Goal: Transaction & Acquisition: Purchase product/service

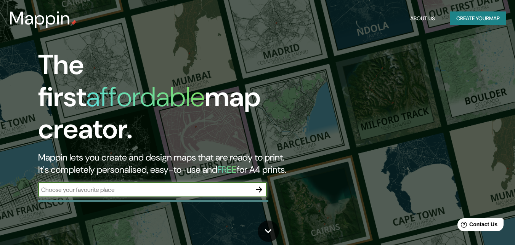
click at [222, 182] on div "​" at bounding box center [152, 189] width 229 height 15
type input "[GEOGRAPHIC_DATA]"
click at [267, 183] on div "The first affordable map creator. Mappin lets you create and design maps that a…" at bounding box center [166, 127] width 309 height 156
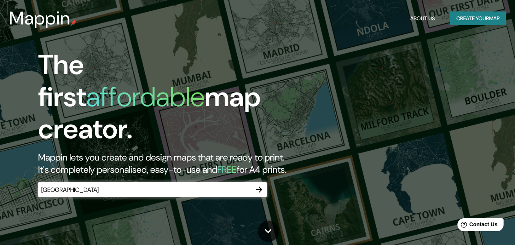
click at [267, 183] on div "The first affordable map creator. Mappin lets you create and design maps that a…" at bounding box center [166, 127] width 309 height 156
click at [256, 185] on icon "button" at bounding box center [259, 189] width 9 height 9
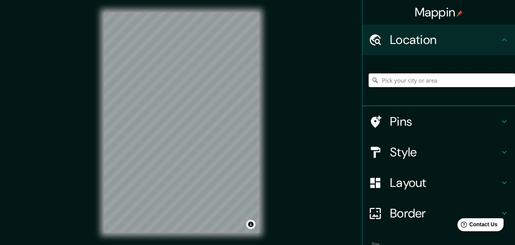
click at [422, 85] on input "Pick your city or area" at bounding box center [442, 80] width 147 height 14
type input "[GEOGRAPHIC_DATA]"
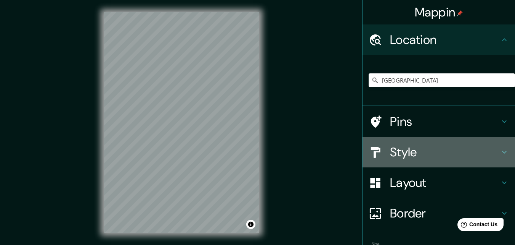
click at [432, 145] on h4 "Style" at bounding box center [445, 151] width 110 height 15
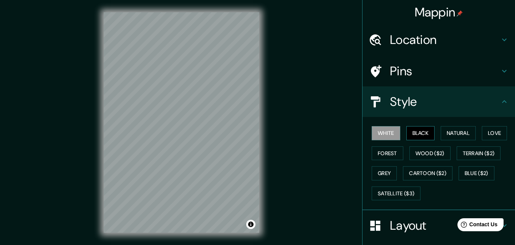
click at [417, 138] on button "Black" at bounding box center [421, 133] width 29 height 14
click at [393, 132] on button "White" at bounding box center [386, 133] width 29 height 14
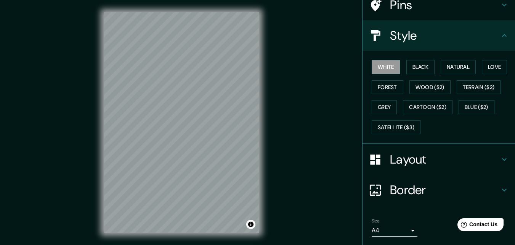
scroll to position [76, 0]
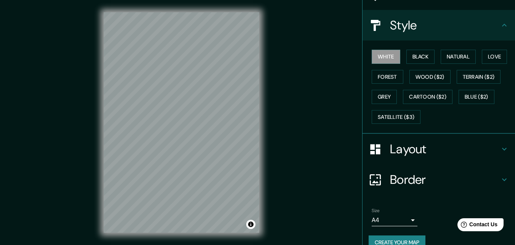
click at [433, 167] on div "Border" at bounding box center [439, 179] width 153 height 31
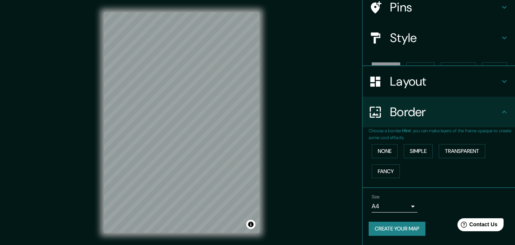
scroll to position [51, 0]
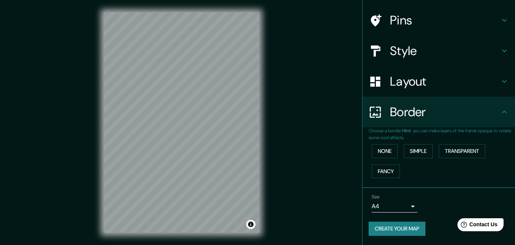
click at [412, 85] on h4 "Layout" at bounding box center [445, 81] width 110 height 15
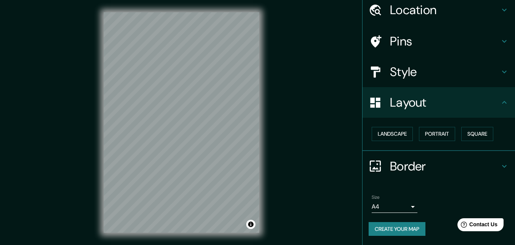
scroll to position [30, 0]
click at [378, 135] on button "Landscape" at bounding box center [392, 134] width 41 height 14
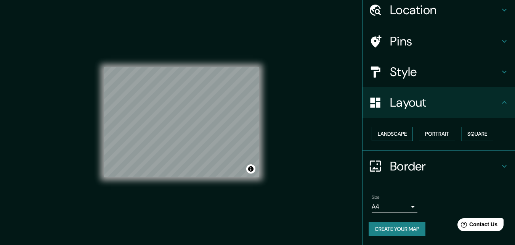
click at [393, 135] on button "Landscape" at bounding box center [392, 134] width 41 height 14
click at [430, 134] on button "Portrait" at bounding box center [437, 134] width 36 height 14
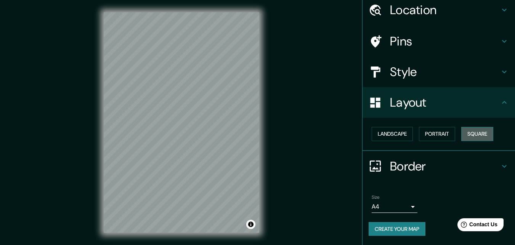
click at [472, 132] on button "Square" at bounding box center [478, 134] width 32 height 14
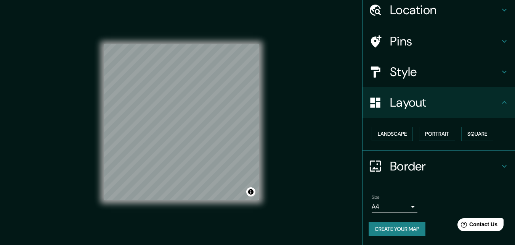
click at [425, 132] on button "Portrait" at bounding box center [437, 134] width 36 height 14
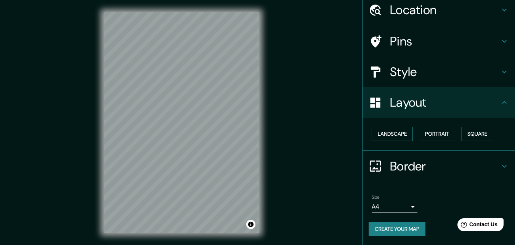
click at [386, 129] on button "Landscape" at bounding box center [392, 134] width 41 height 14
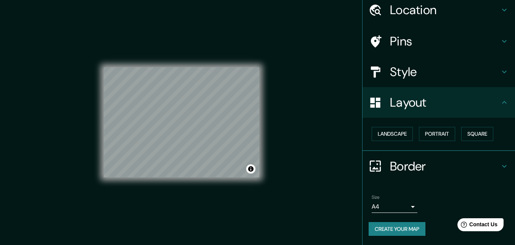
click at [411, 129] on div "Landscape [GEOGRAPHIC_DATA]" at bounding box center [442, 134] width 147 height 20
click at [432, 129] on button "Portrait" at bounding box center [437, 134] width 36 height 14
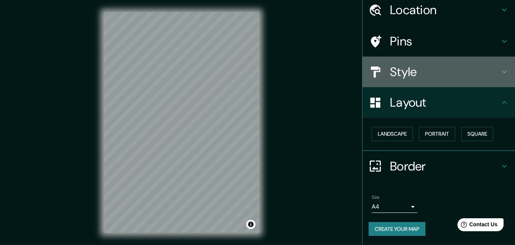
click at [406, 72] on h4 "Style" at bounding box center [445, 71] width 110 height 15
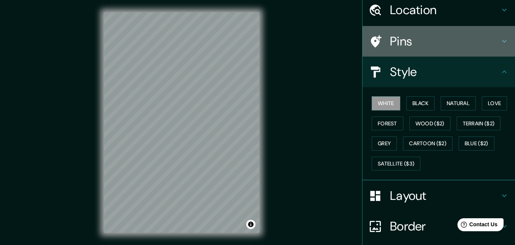
click at [416, 50] on div "Pins" at bounding box center [439, 41] width 153 height 31
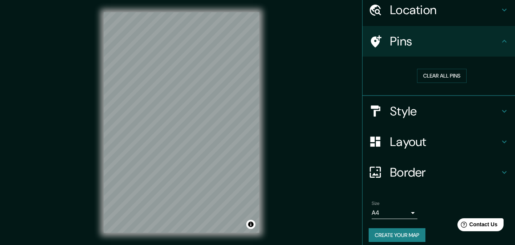
click at [444, 171] on h4 "Border" at bounding box center [445, 171] width 110 height 15
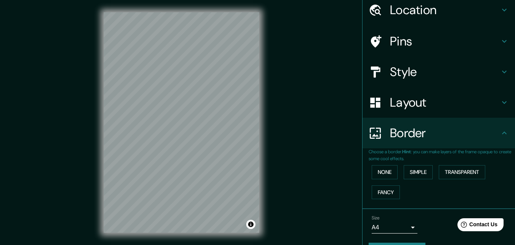
scroll to position [51, 0]
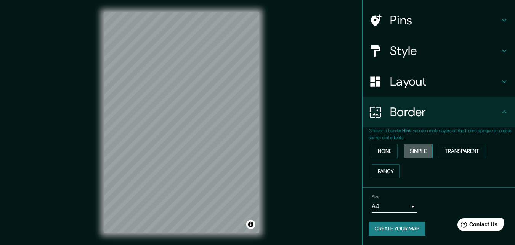
click at [413, 151] on button "Simple" at bounding box center [418, 151] width 29 height 14
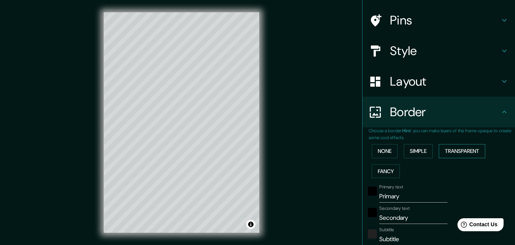
click at [461, 151] on button "Transparent" at bounding box center [462, 151] width 47 height 14
click at [383, 170] on button "Fancy" at bounding box center [386, 171] width 28 height 14
click at [462, 157] on button "Transparent" at bounding box center [462, 151] width 47 height 14
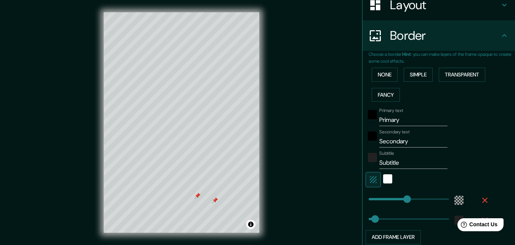
scroll to position [165, 0]
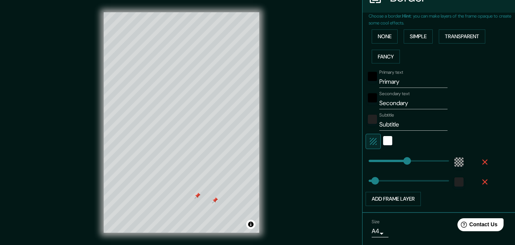
type input "196"
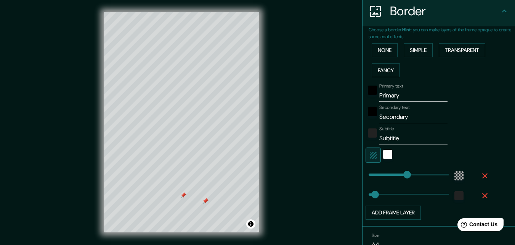
scroll to position [18, 0]
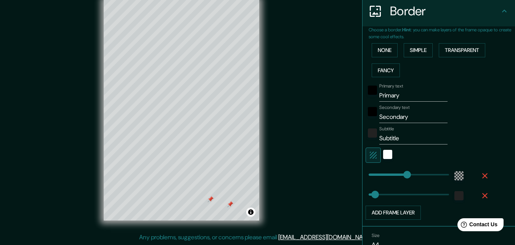
drag, startPoint x: 200, startPoint y: 193, endPoint x: 204, endPoint y: 190, distance: 4.9
click at [208, 196] on div at bounding box center [211, 199] width 6 height 6
click at [205, 193] on div at bounding box center [205, 196] width 6 height 6
click at [224, 198] on div at bounding box center [224, 201] width 6 height 6
drag, startPoint x: 402, startPoint y: 93, endPoint x: 354, endPoint y: 93, distance: 48.5
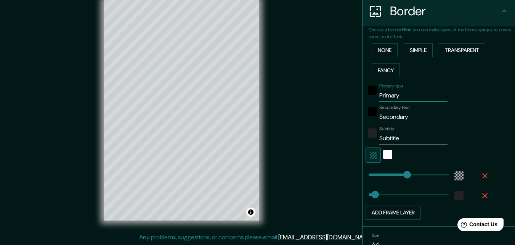
click at [354, 93] on div "Mappin Location [GEOGRAPHIC_DATA] [GEOGRAPHIC_DATA] [GEOGRAPHIC_DATA] [GEOGRAPH…" at bounding box center [257, 116] width 515 height 257
type input "P"
type input "196"
type input "33"
type input "Pa"
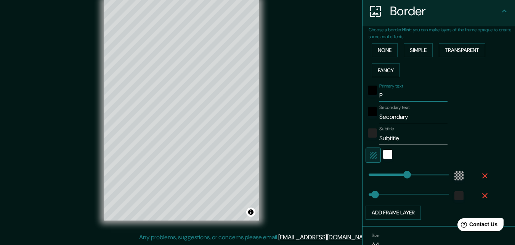
type input "196"
type input "33"
type input "Pas"
type input "196"
type input "33"
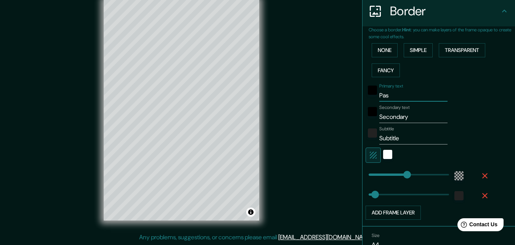
type input "Pase"
type input "196"
type input "33"
type input "Paseo"
type input "196"
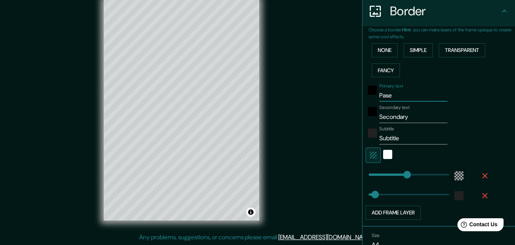
type input "33"
type input "Paseo"
type input "196"
type input "33"
type input "Paseo b"
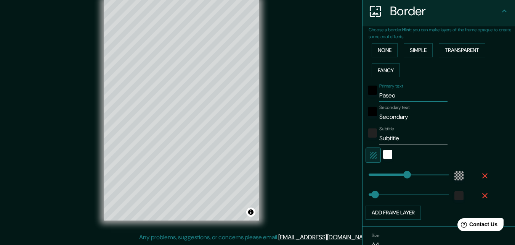
type input "196"
type input "33"
type input "Paseo bo"
type input "196"
type input "33"
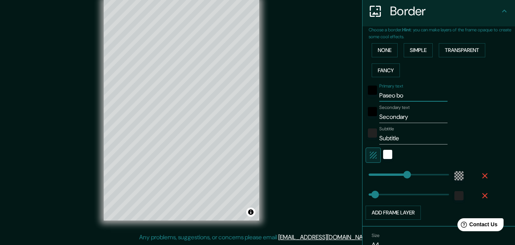
type input "Paseo bol"
type input "196"
type input "33"
type input "Paseo boli"
type input "196"
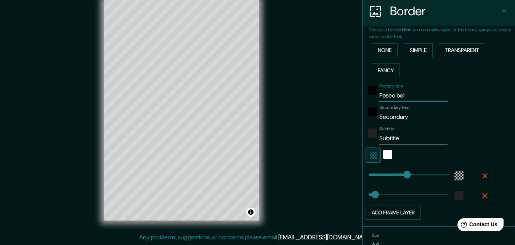
type input "33"
type input "Paseo boliv"
type input "196"
type input "33"
type input "Paseo boliva"
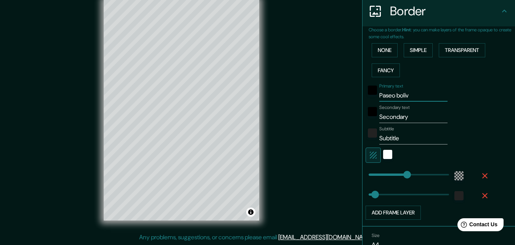
type input "196"
type input "33"
type input "Paseo bolivar"
type input "196"
type input "33"
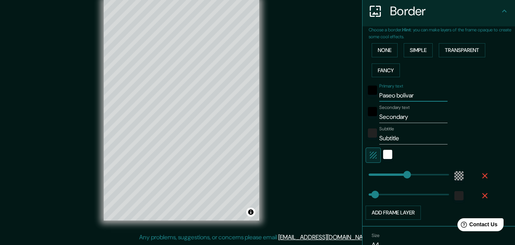
type input "Paseo bolivar"
drag, startPoint x: 416, startPoint y: 118, endPoint x: 374, endPoint y: 118, distance: 41.6
click at [380, 118] on input "Secondary" at bounding box center [414, 117] width 68 height 12
type input "196"
type input "33"
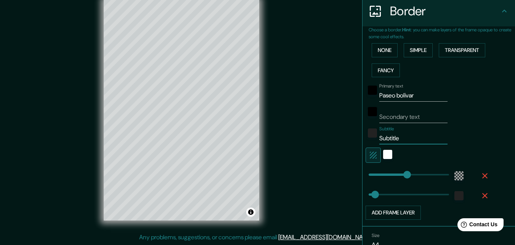
drag, startPoint x: 397, startPoint y: 140, endPoint x: 369, endPoint y: 141, distance: 28.2
click at [369, 141] on div "Subtitle Subtitle" at bounding box center [428, 135] width 125 height 18
type input "196"
type input "33"
click at [420, 120] on input "Secondary text" at bounding box center [414, 117] width 68 height 12
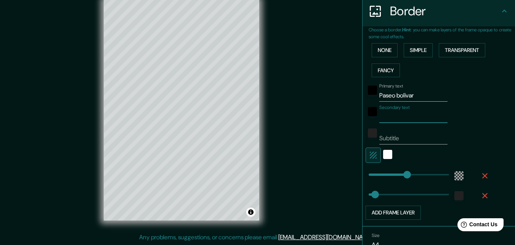
type input "p"
type input "196"
type input "33"
type input "pa"
type input "196"
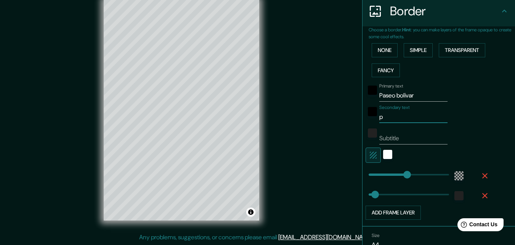
type input "33"
type input "pas"
type input "196"
type input "33"
type input "paso"
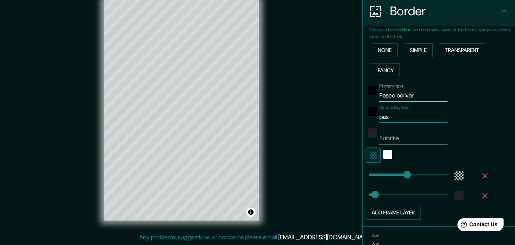
type input "196"
type input "33"
type input "pas"
type input "196"
type input "33"
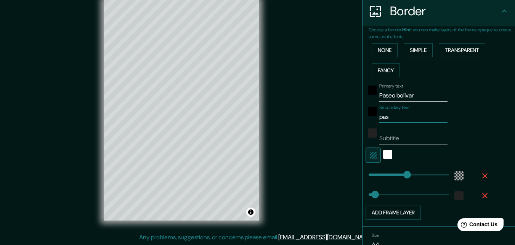
type input "pase"
type input "196"
type input "33"
type input "pas"
type input "196"
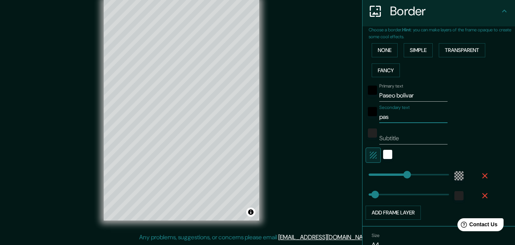
type input "33"
type input "pa"
type input "196"
type input "33"
type input "p"
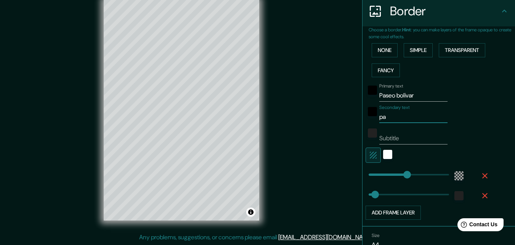
type input "196"
type input "33"
type input "196"
type input "33"
type input "b"
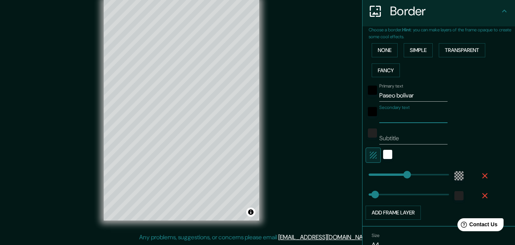
type input "196"
type input "33"
type input "ba"
type input "196"
type input "33"
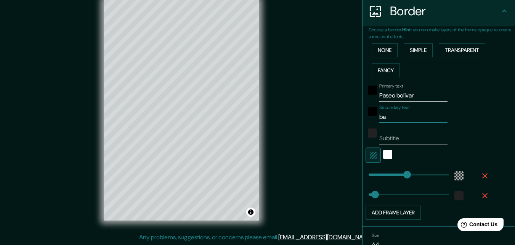
type input "bar"
type input "196"
type input "33"
type input "barr"
type input "196"
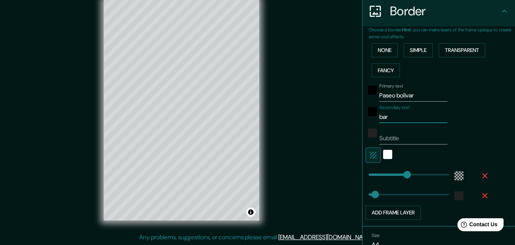
type input "33"
type input "barrr"
type input "196"
type input "33"
type input "barrra"
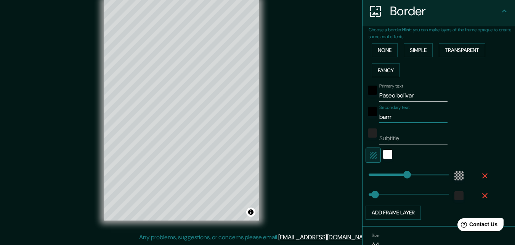
type input "196"
type input "33"
type input "barrr"
type input "196"
type input "33"
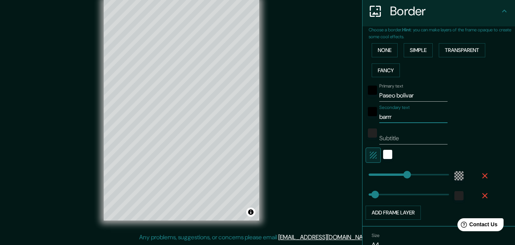
type input "barr"
type input "196"
type input "33"
type input "barra"
type input "196"
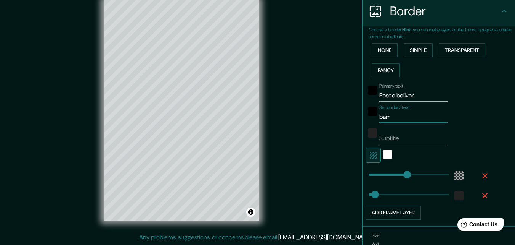
type input "33"
type input "barraq"
type input "196"
type input "33"
type input "barra"
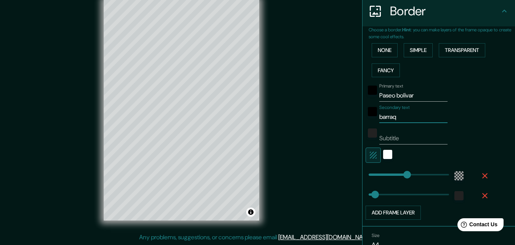
type input "196"
type input "33"
type input "barran"
type input "196"
type input "33"
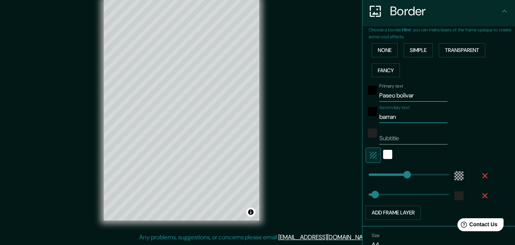
type input "barranq"
type input "196"
type input "33"
type input "barranqu"
type input "196"
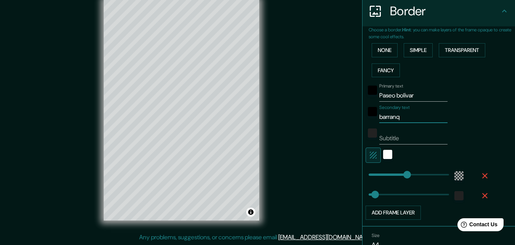
type input "33"
type input "barranqui"
type input "196"
type input "33"
type input "barranquil"
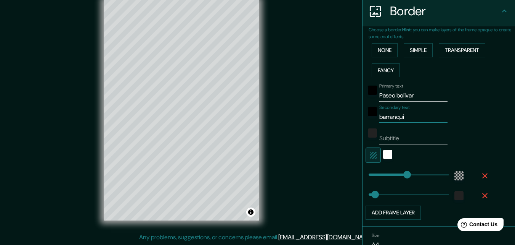
type input "196"
type input "33"
type input "barranquill"
type input "196"
type input "33"
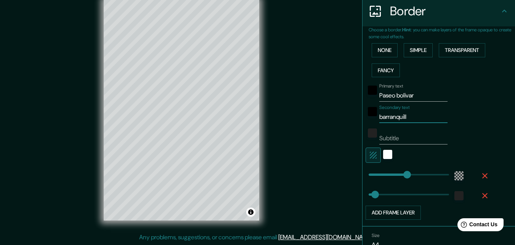
type input "[GEOGRAPHIC_DATA]"
type input "196"
type input "33"
type input "[GEOGRAPHIC_DATA]"
click at [493, 65] on div "None Simple Transparent Fancy" at bounding box center [442, 60] width 147 height 40
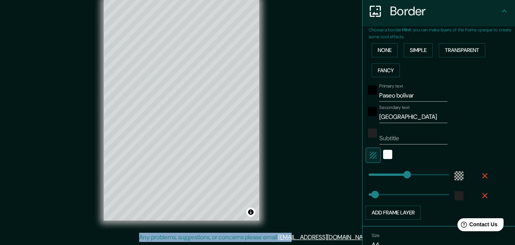
drag, startPoint x: 317, startPoint y: 171, endPoint x: 317, endPoint y: 187, distance: 15.6
click at [317, 187] on div "Mappin Location [GEOGRAPHIC_DATA] [GEOGRAPHIC_DATA] [GEOGRAPHIC_DATA] [GEOGRAPH…" at bounding box center [257, 116] width 515 height 257
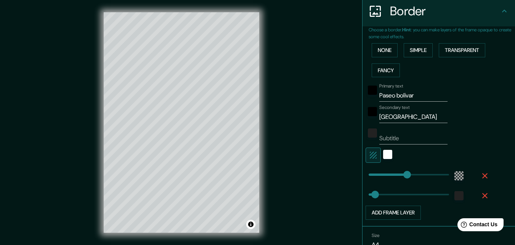
type input "33"
drag, startPoint x: 415, startPoint y: 118, endPoint x: 439, endPoint y: 122, distance: 24.5
click at [439, 122] on input "[GEOGRAPHIC_DATA]" at bounding box center [414, 117] width 68 height 12
type input "14"
drag, startPoint x: 401, startPoint y: 174, endPoint x: 366, endPoint y: 174, distance: 35.1
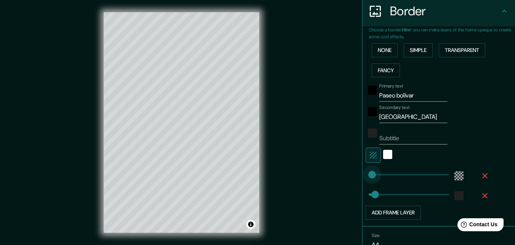
type input "33"
type input "70"
drag, startPoint x: 366, startPoint y: 172, endPoint x: 377, endPoint y: 172, distance: 10.7
type input "33"
type input "126"
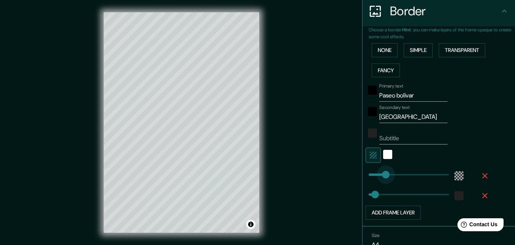
drag, startPoint x: 377, startPoint y: 172, endPoint x: 388, endPoint y: 172, distance: 11.1
type input "33"
type input "68"
drag, startPoint x: 385, startPoint y: 172, endPoint x: 377, endPoint y: 174, distance: 8.7
type input "122"
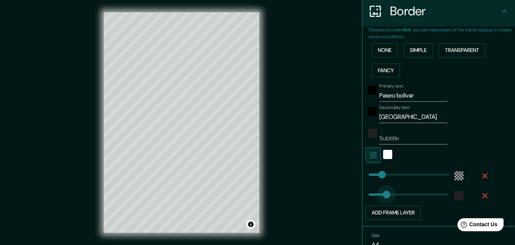
drag, startPoint x: 372, startPoint y: 197, endPoint x: 387, endPoint y: 197, distance: 14.9
type input "101"
drag, startPoint x: 387, startPoint y: 197, endPoint x: 383, endPoint y: 197, distance: 4.2
type input "62"
drag, startPoint x: 383, startPoint y: 197, endPoint x: 375, endPoint y: 197, distance: 7.6
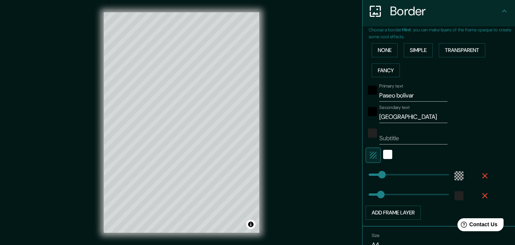
type input "62"
